Goal: Task Accomplishment & Management: Complete application form

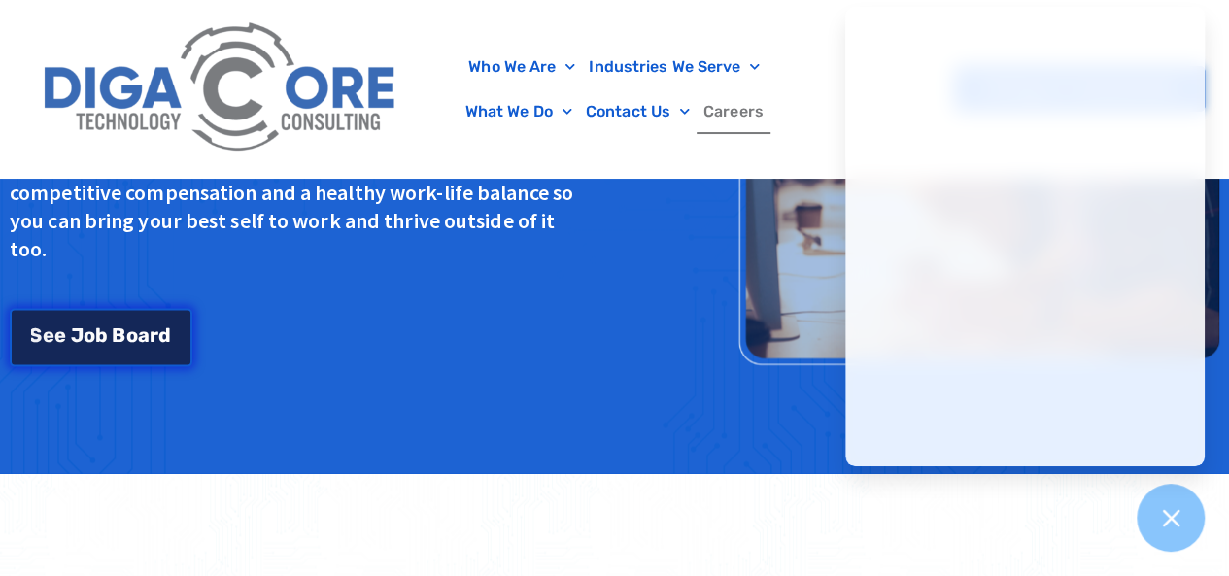
click at [169, 347] on link "S e e J [PERSON_NAME]" at bounding box center [101, 338] width 183 height 58
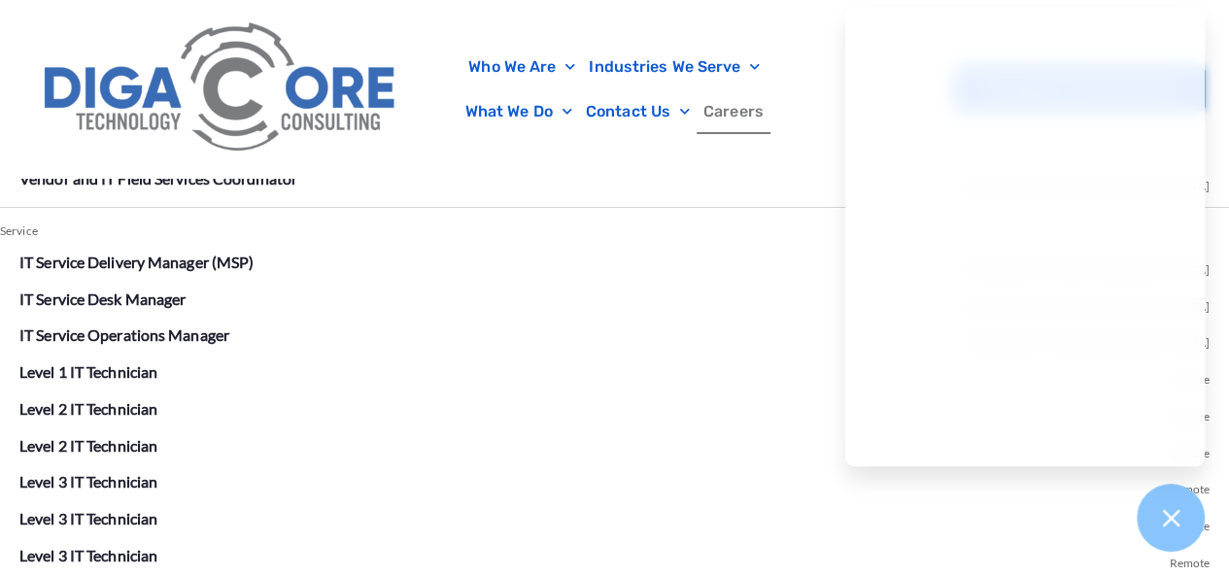
scroll to position [3622, 0]
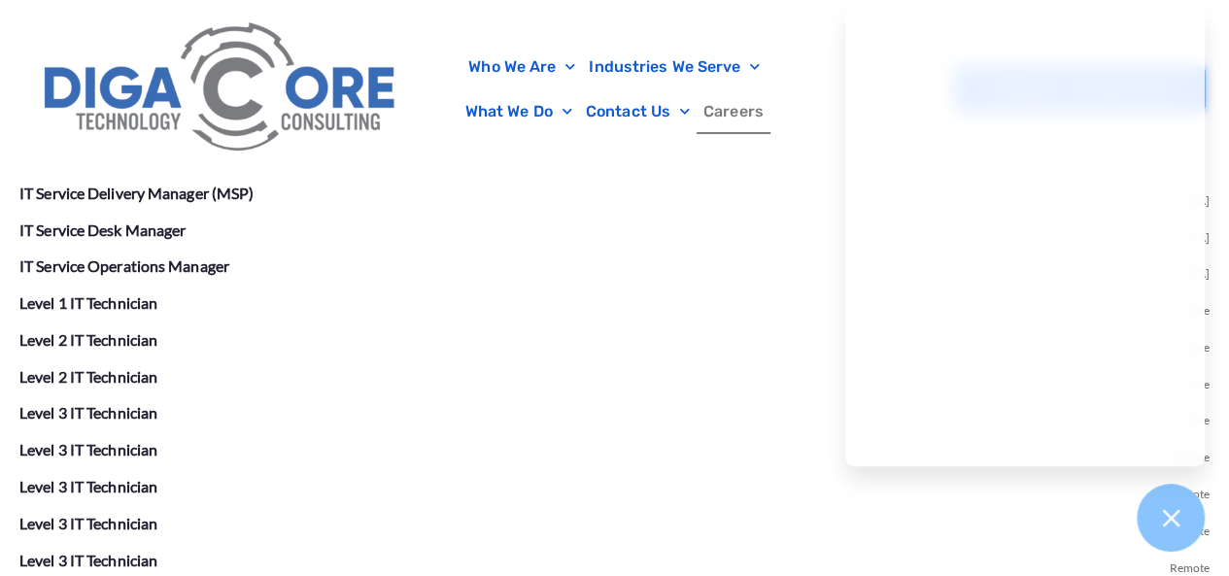
click at [122, 312] on li "Level 1 IT Technician Remote" at bounding box center [614, 303] width 1190 height 31
click at [125, 307] on link "Level 1 IT Technician" at bounding box center [88, 302] width 138 height 18
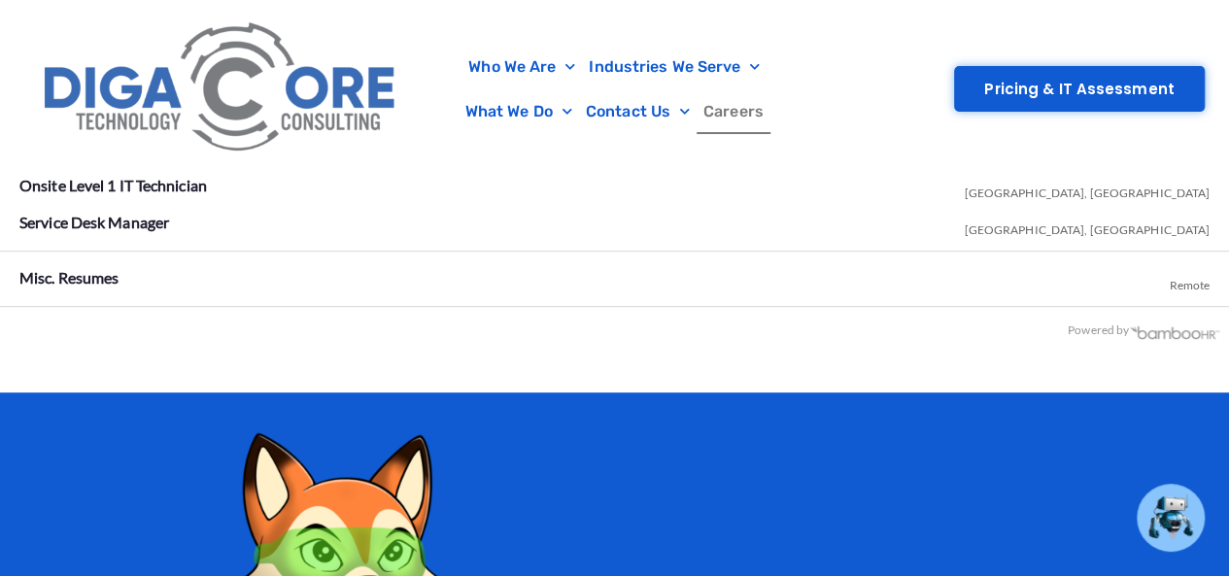
scroll to position [3936, 0]
